Goal: Task Accomplishment & Management: Complete application form

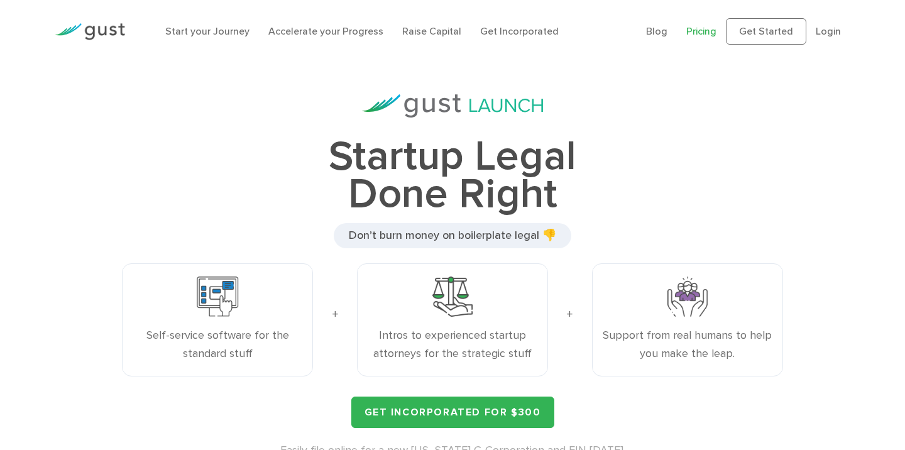
click at [716, 29] on link "Pricing" at bounding box center [701, 31] width 30 height 12
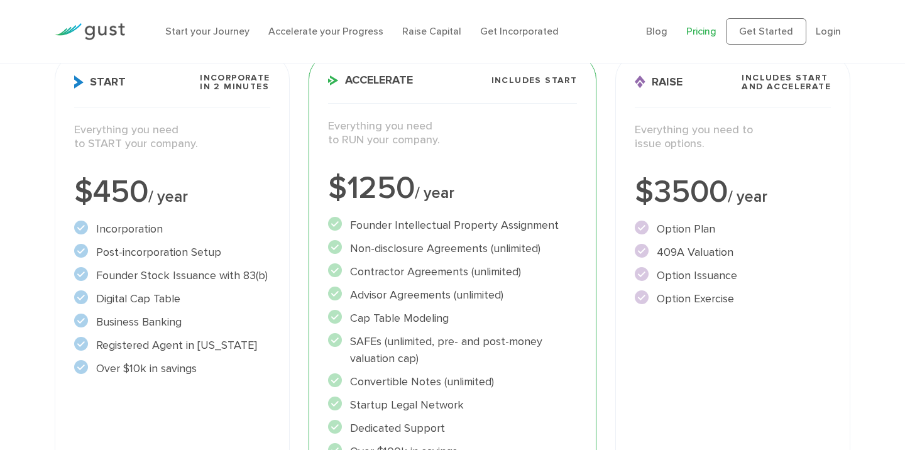
scroll to position [190, 0]
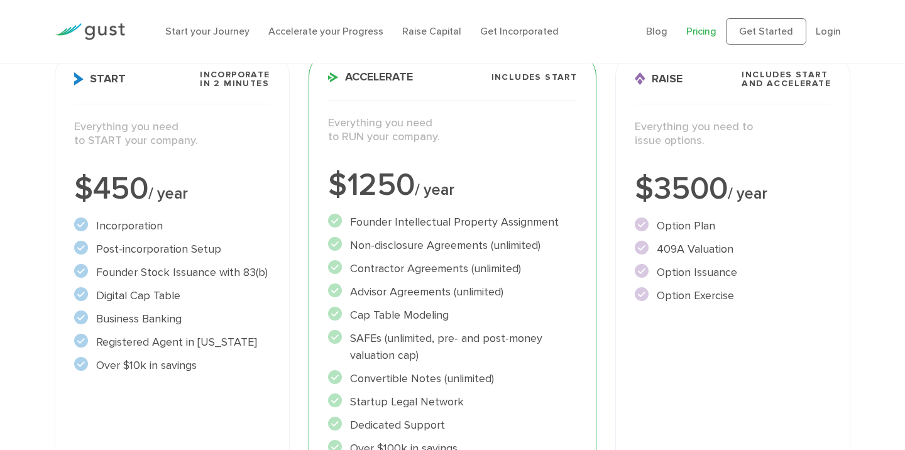
click at [208, 44] on div "Start your Journey Accelerate your Progress Raise Capital Get Incorporated" at bounding box center [396, 31] width 481 height 40
click at [217, 35] on link "Start your Journey" at bounding box center [207, 31] width 84 height 12
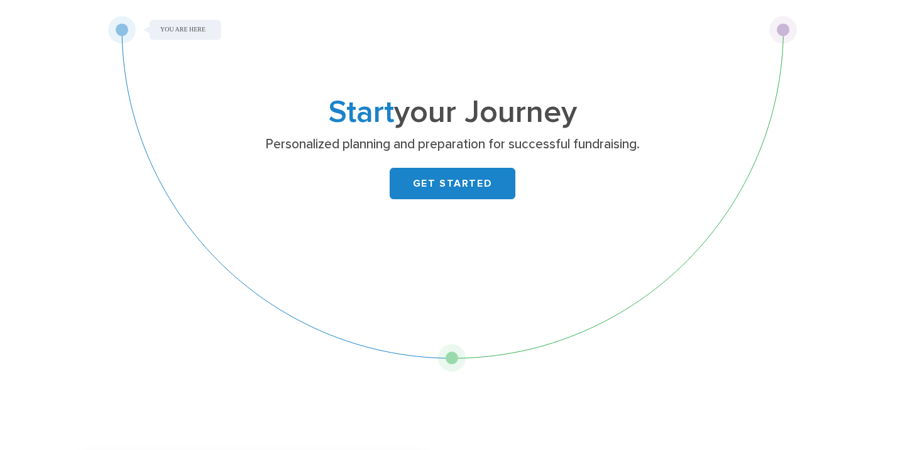
scroll to position [48, 0]
click at [467, 168] on link "GET STARTED" at bounding box center [453, 182] width 126 height 31
